Goal: Information Seeking & Learning: Learn about a topic

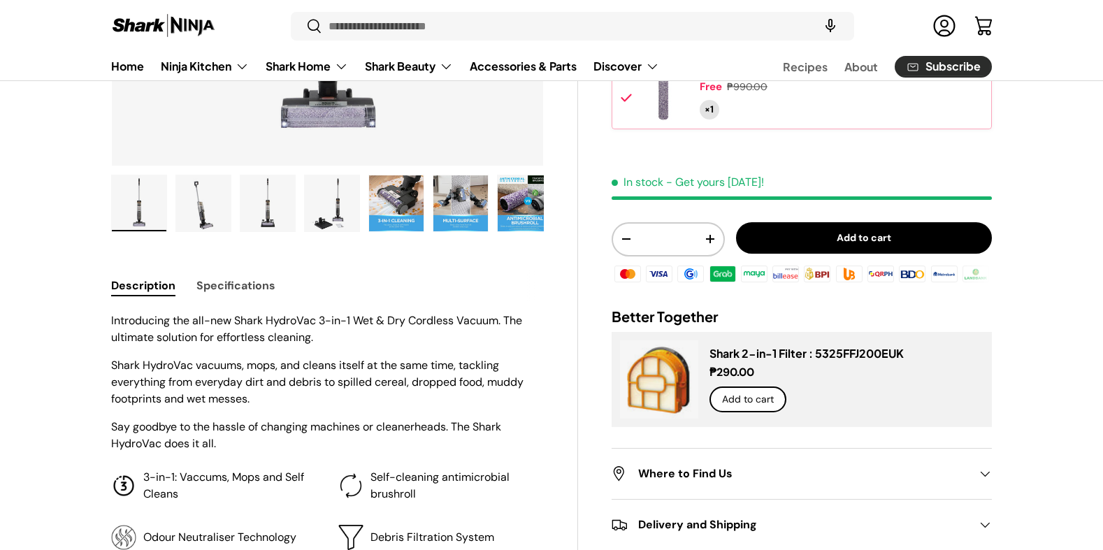
scroll to position [629, 0]
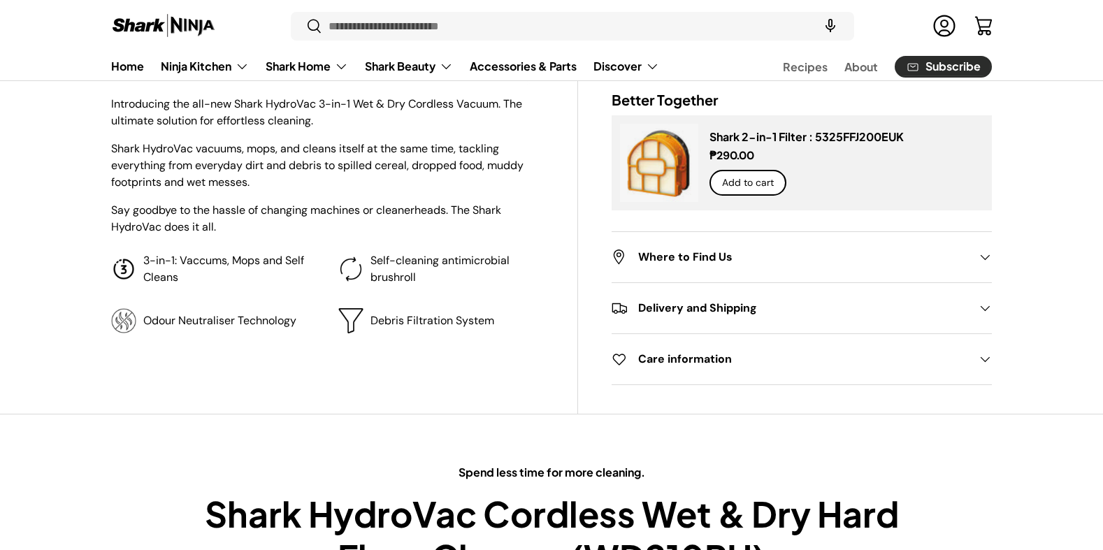
click at [482, 285] on p "Self-cleaning antimicrobial brushroll" at bounding box center [456, 269] width 173 height 34
click at [502, 279] on p "Self-cleaning antimicrobial brushroll" at bounding box center [456, 269] width 173 height 34
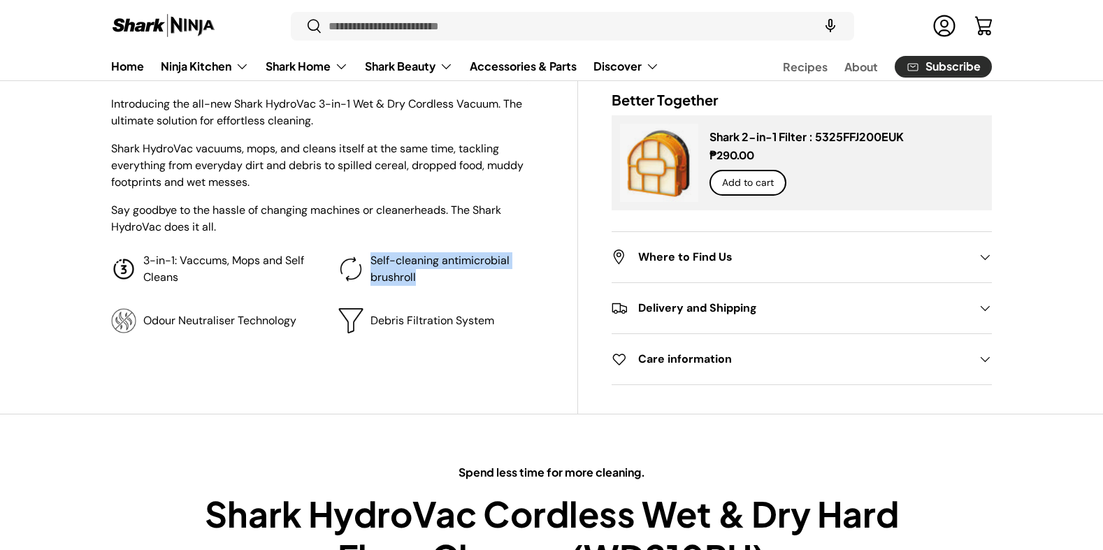
click at [502, 279] on p "Self-cleaning antimicrobial brushroll" at bounding box center [456, 269] width 173 height 34
click at [514, 279] on p "Self-cleaning antimicrobial brushroll" at bounding box center [456, 269] width 173 height 34
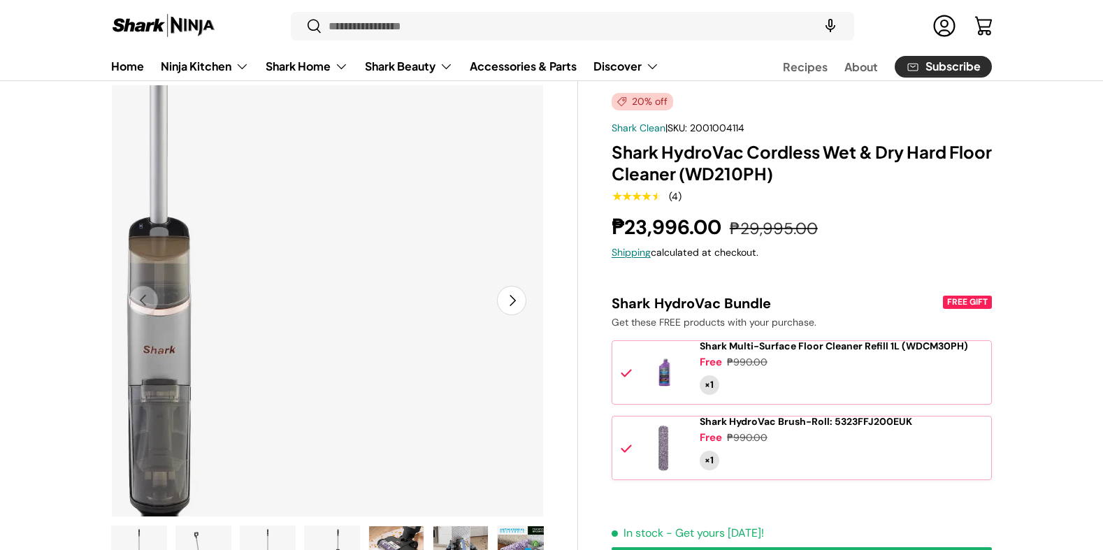
scroll to position [70, 0]
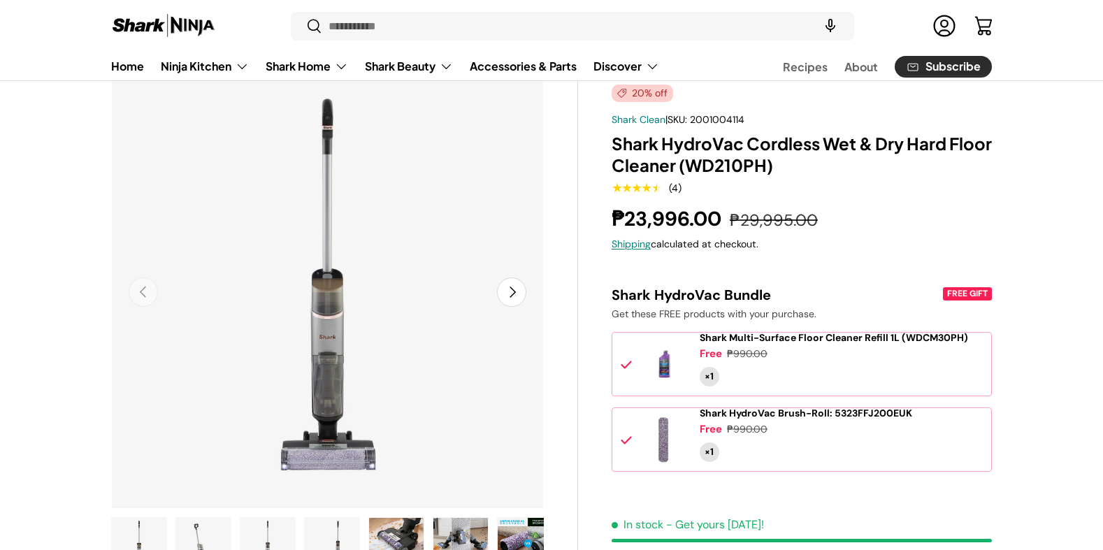
click at [509, 287] on button "Next" at bounding box center [511, 291] width 29 height 29
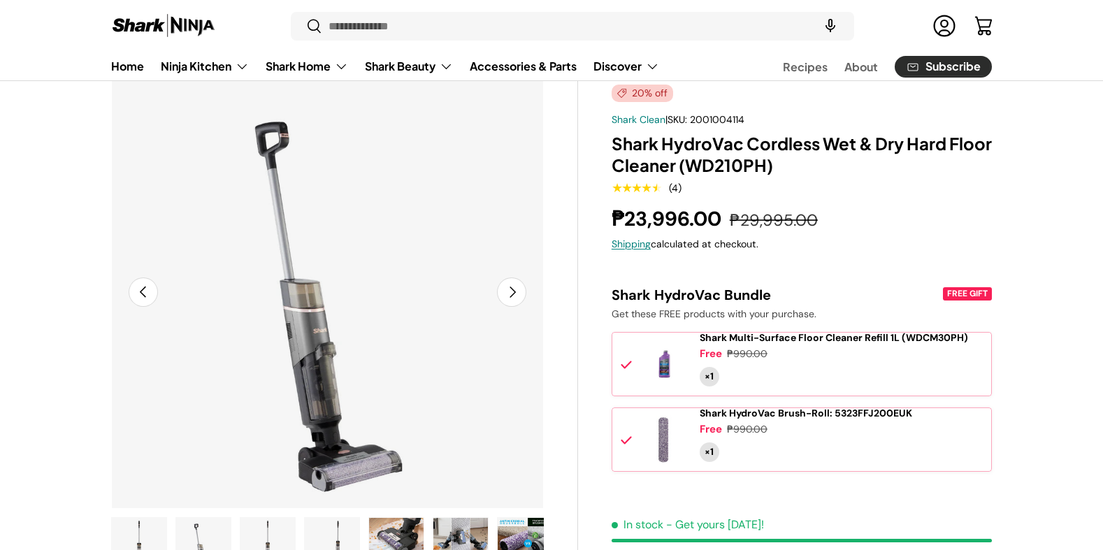
click at [509, 287] on button "Next" at bounding box center [511, 291] width 29 height 29
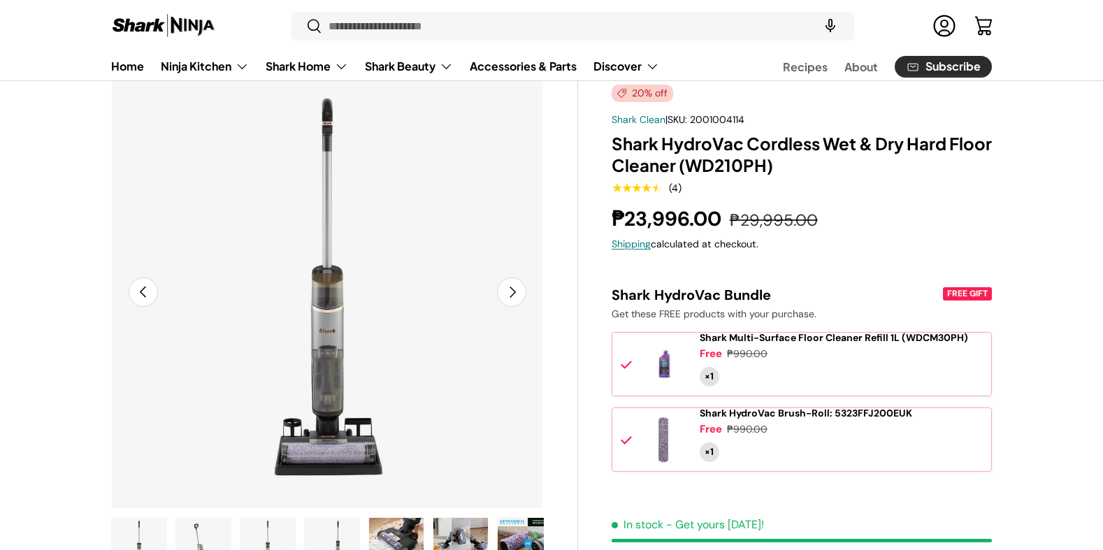
click at [509, 287] on button "Next" at bounding box center [511, 291] width 29 height 29
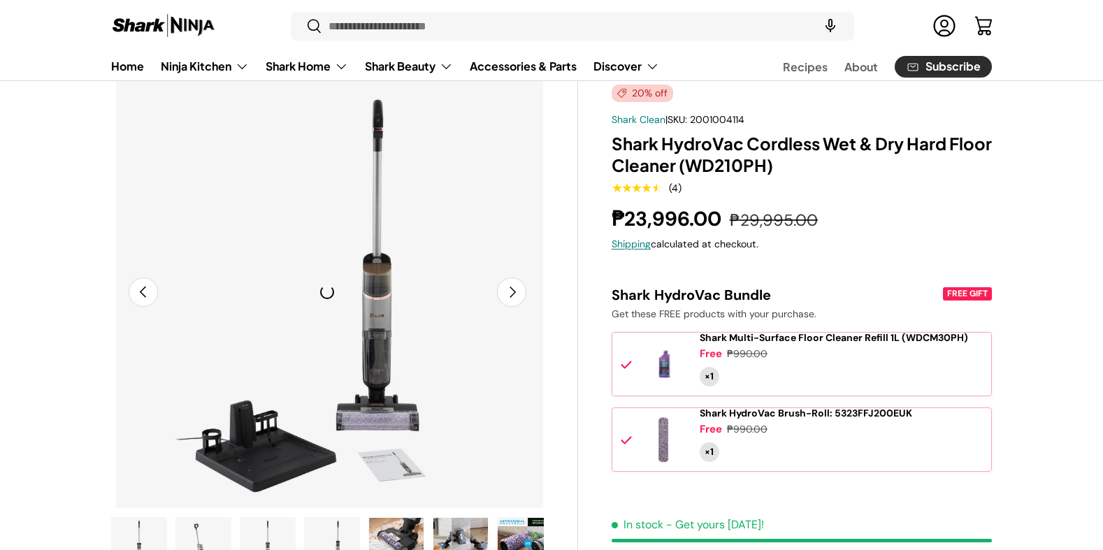
scroll to position [0, 1318]
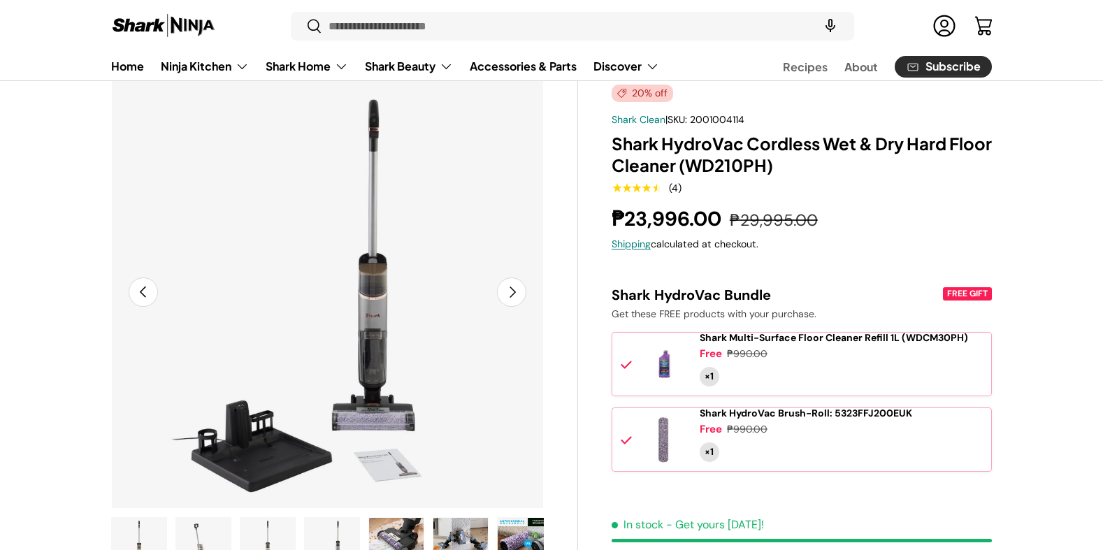
click at [697, 154] on h1 "Shark HydroVac Cordless Wet & Dry Hard Floor Cleaner (WD210PH)" at bounding box center [801, 154] width 380 height 43
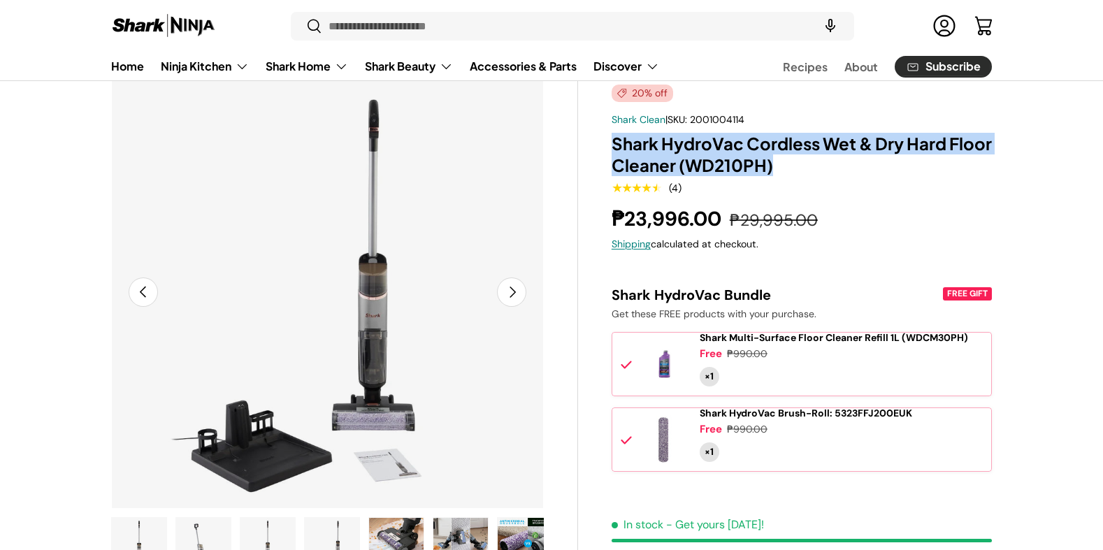
click at [697, 154] on h1 "Shark HydroVac Cordless Wet & Dry Hard Floor Cleaner (WD210PH)" at bounding box center [801, 154] width 380 height 43
copy div "Shark HydroVac Cordless Wet & Dry Hard Floor Cleaner (WD210PH)"
